Goal: Task Accomplishment & Management: Manage account settings

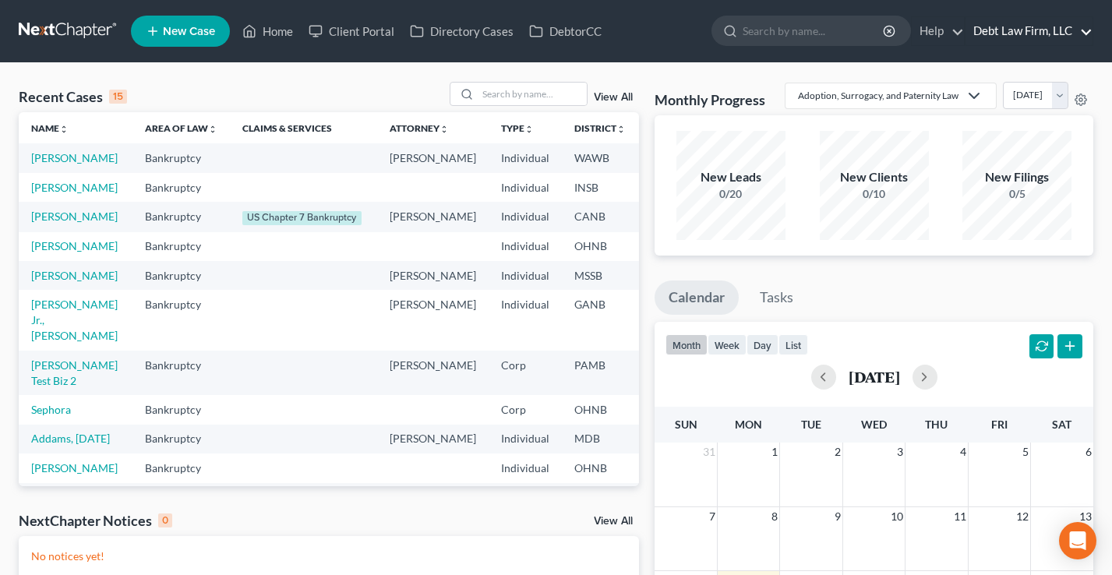
click at [1021, 30] on link "Debt Law Firm, LLC" at bounding box center [1028, 31] width 127 height 28
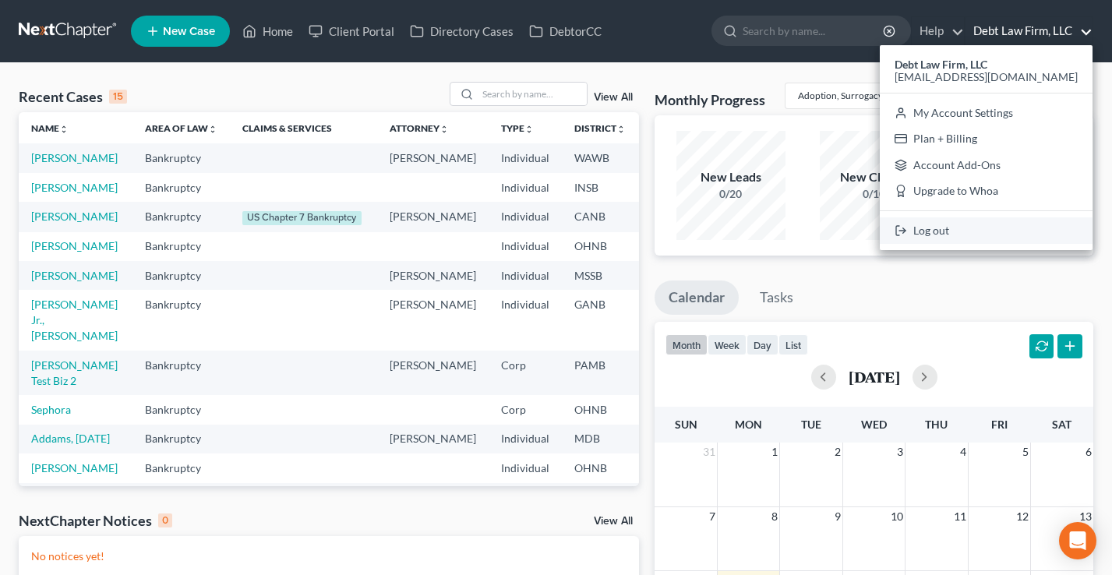
drag, startPoint x: 1014, startPoint y: 218, endPoint x: 716, endPoint y: 256, distance: 300.8
click at [1014, 218] on link "Log out" at bounding box center [986, 230] width 213 height 26
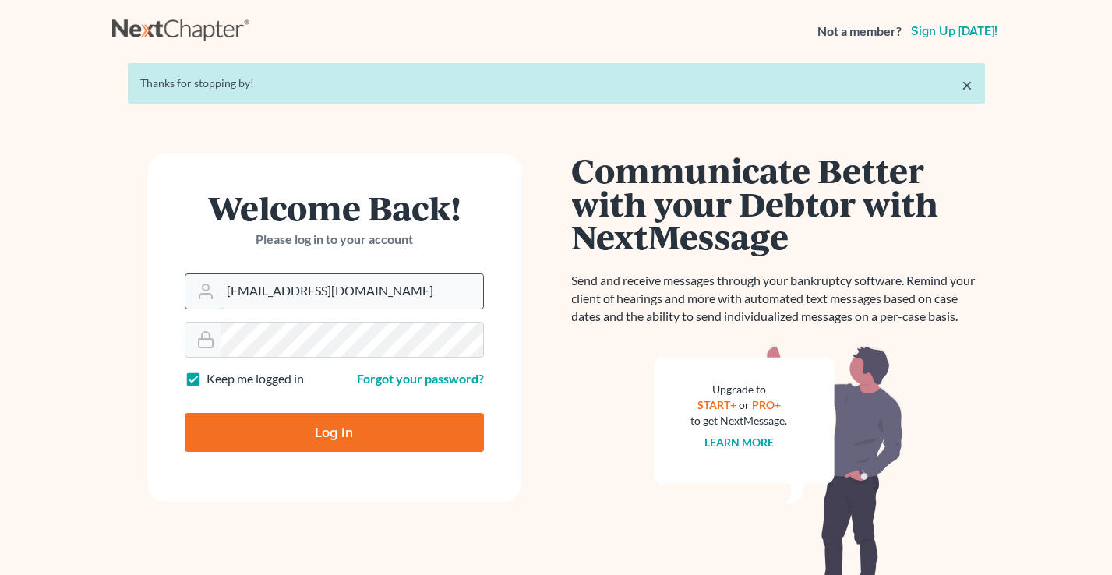
click at [351, 294] on input "qa@nextchapterbk.com" at bounding box center [351, 291] width 263 height 34
type input "tim@nextchapterbk.com"
click at [294, 432] on input "Log In" at bounding box center [334, 432] width 299 height 39
type input "Thinking..."
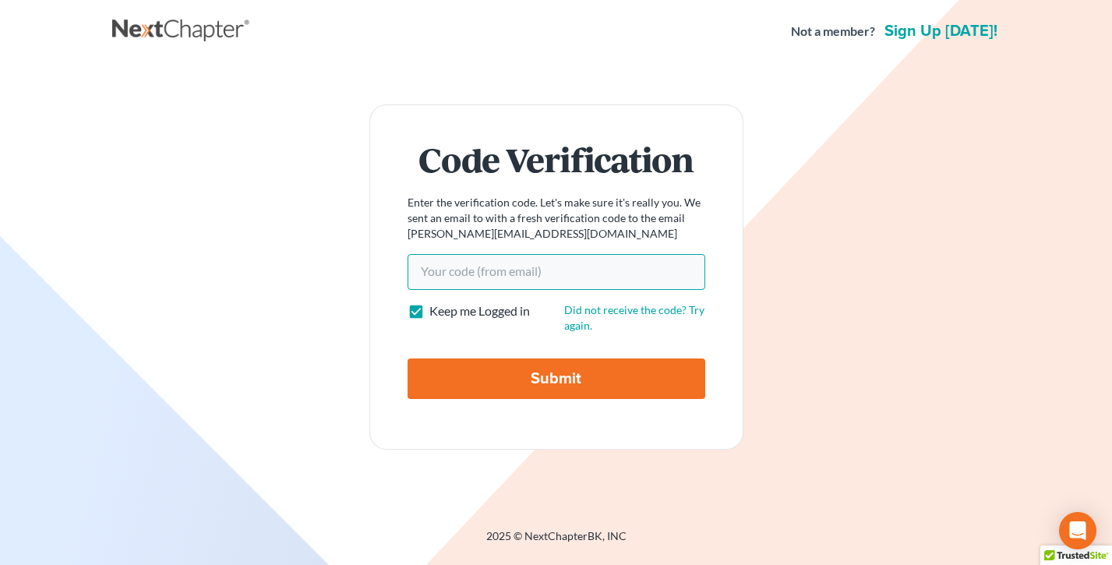
click at [527, 284] on input "Your code(from email)" at bounding box center [556, 272] width 298 height 36
paste input "0e02a6"
type input "0e02a6"
drag, startPoint x: 584, startPoint y: 344, endPoint x: 587, endPoint y: 358, distance: 13.4
click at [584, 344] on form "Code Verification Enter the verification code. Let's make sure it's really you.…" at bounding box center [556, 276] width 374 height 345
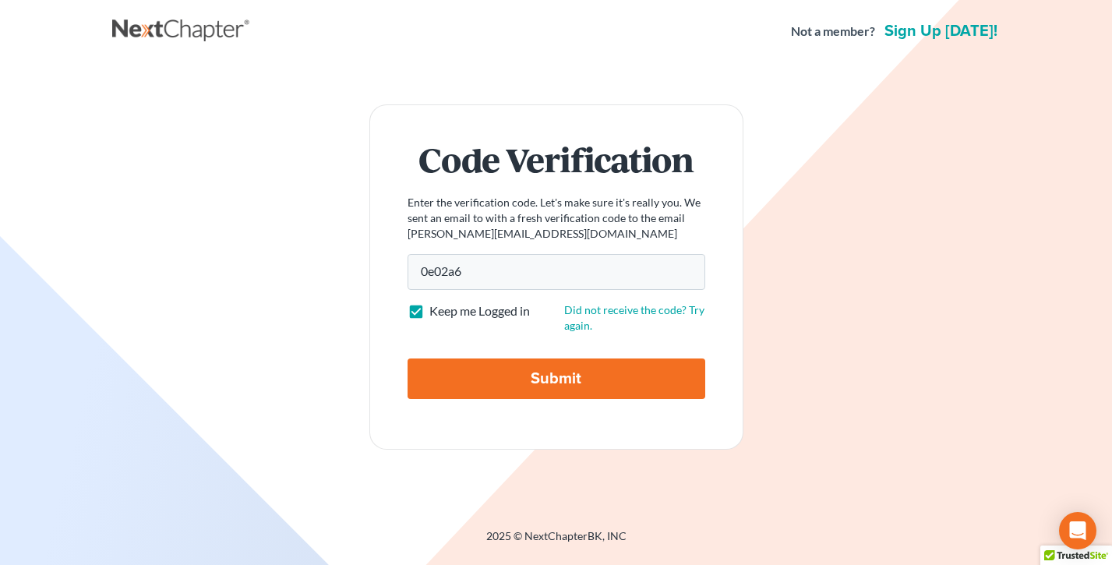
drag, startPoint x: 588, startPoint y: 362, endPoint x: 587, endPoint y: 350, distance: 12.6
click at [588, 362] on input "Submit" at bounding box center [556, 378] width 298 height 41
type input "Thinking..."
